Goal: Communication & Community: Answer question/provide support

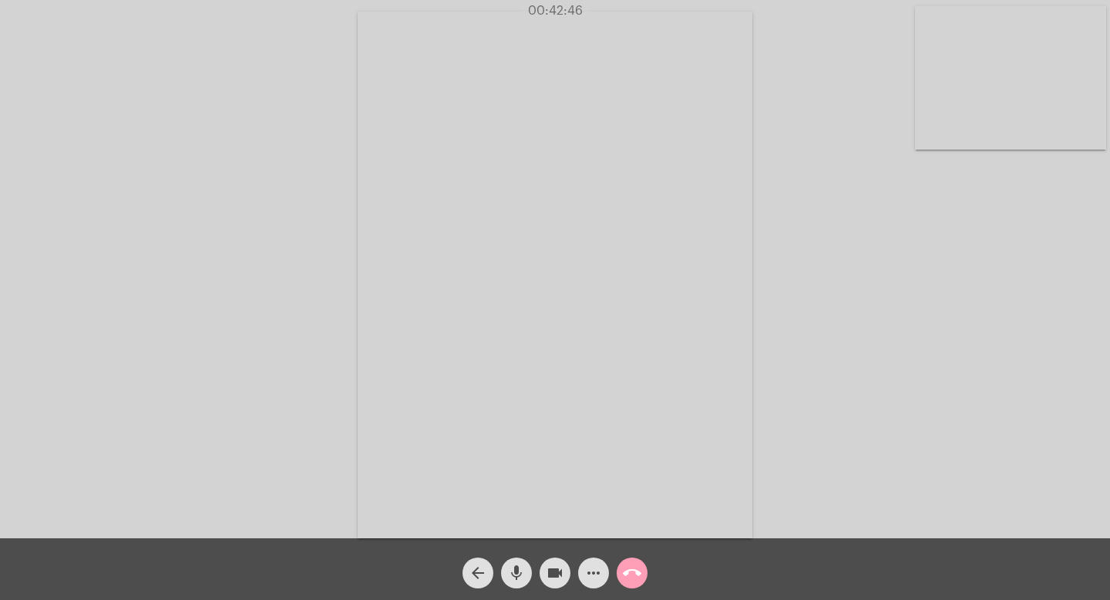
click at [634, 584] on span "call_end" at bounding box center [632, 572] width 19 height 31
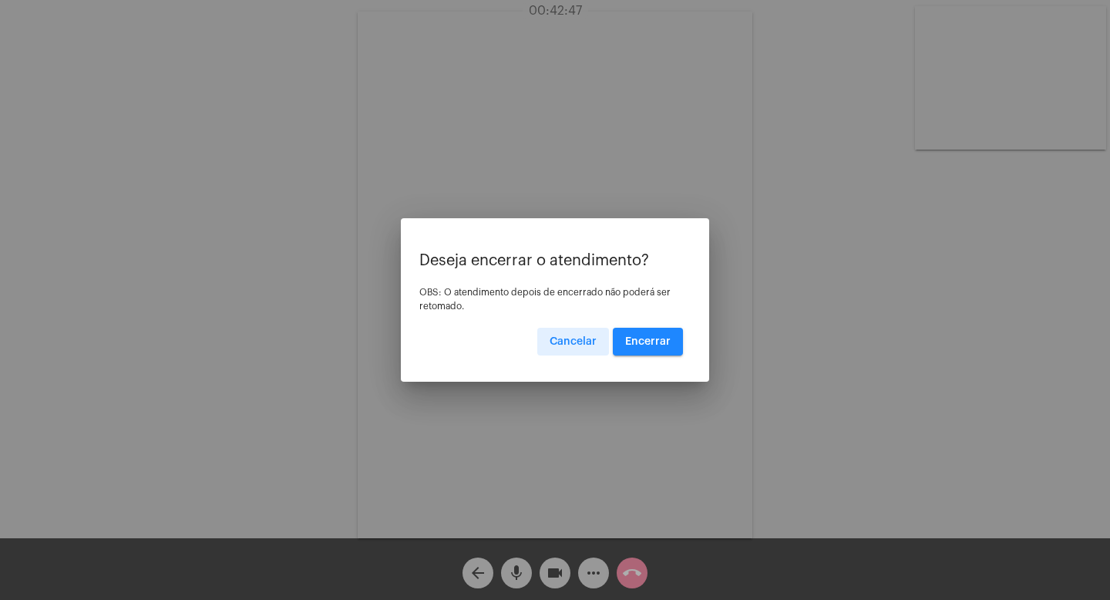
click at [648, 341] on span "Encerrar" at bounding box center [647, 341] width 45 height 11
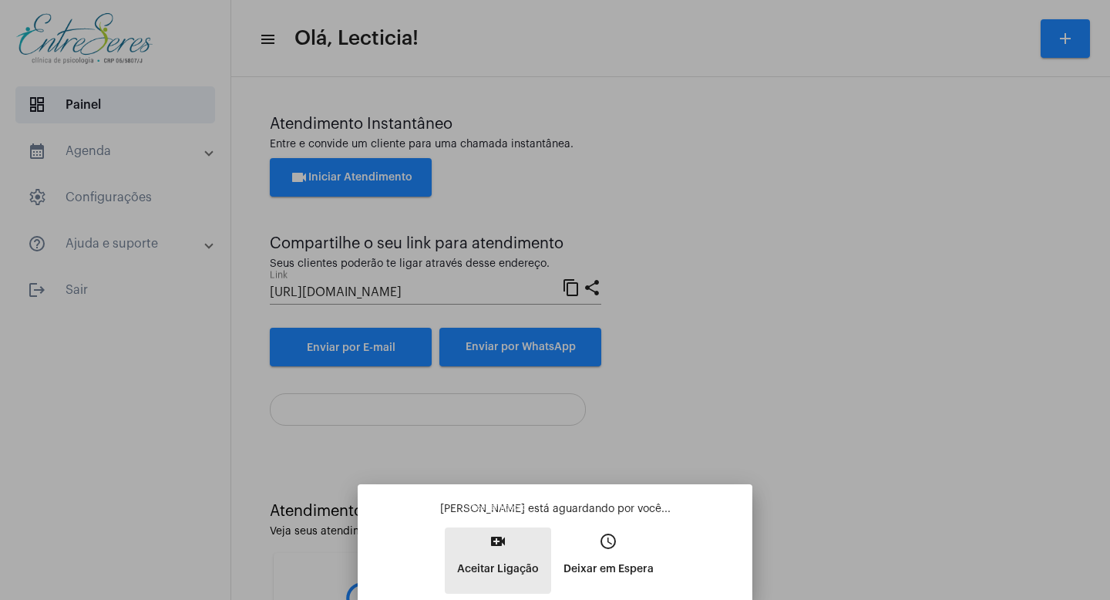
click at [484, 537] on button "video_call Aceitar Ligação" at bounding box center [498, 560] width 106 height 66
